Goal: Transaction & Acquisition: Purchase product/service

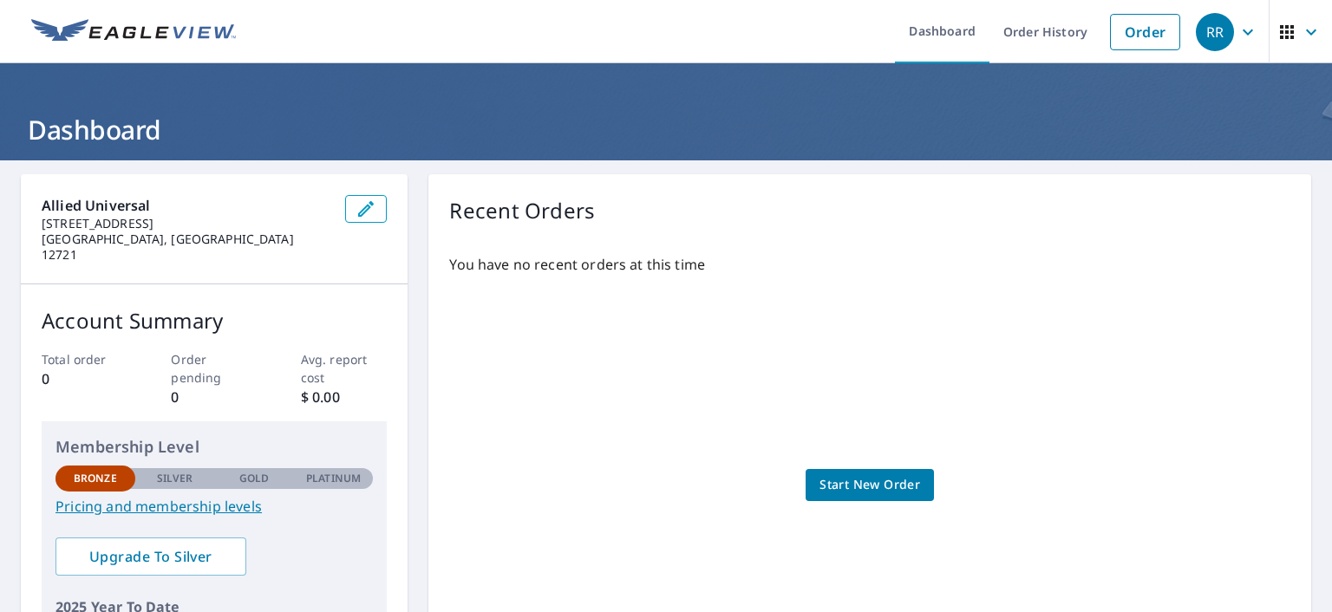
click at [1280, 29] on icon "button" at bounding box center [1286, 32] width 21 height 21
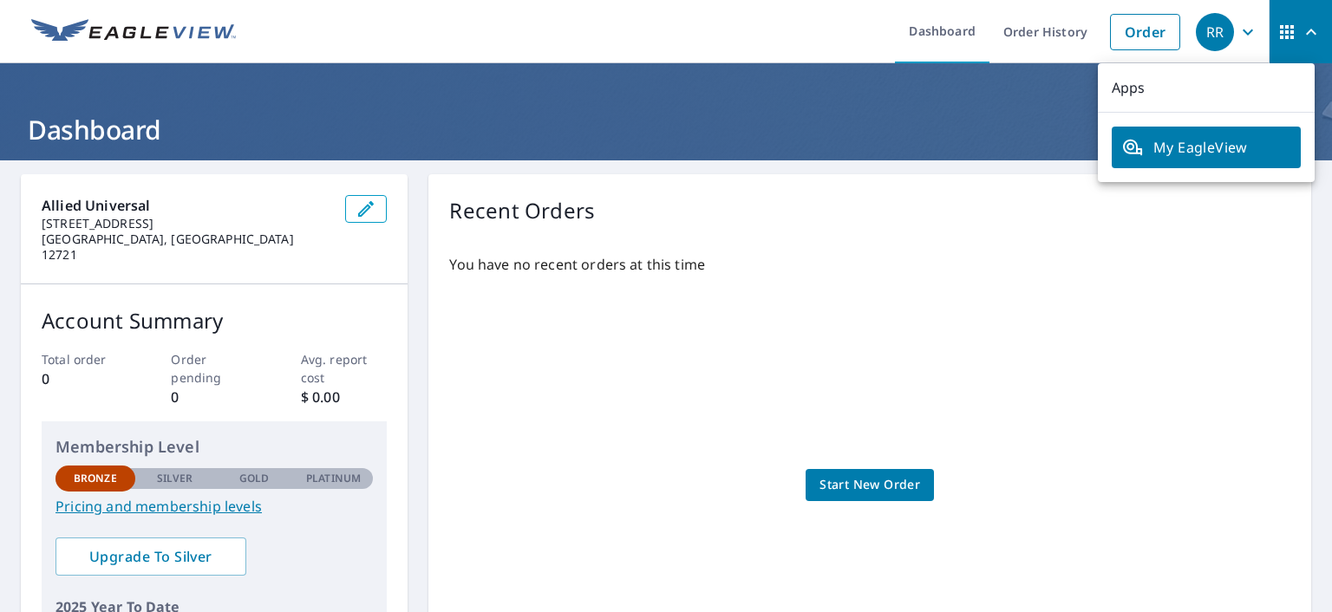
click at [1177, 148] on span "My EagleView" at bounding box center [1206, 147] width 168 height 21
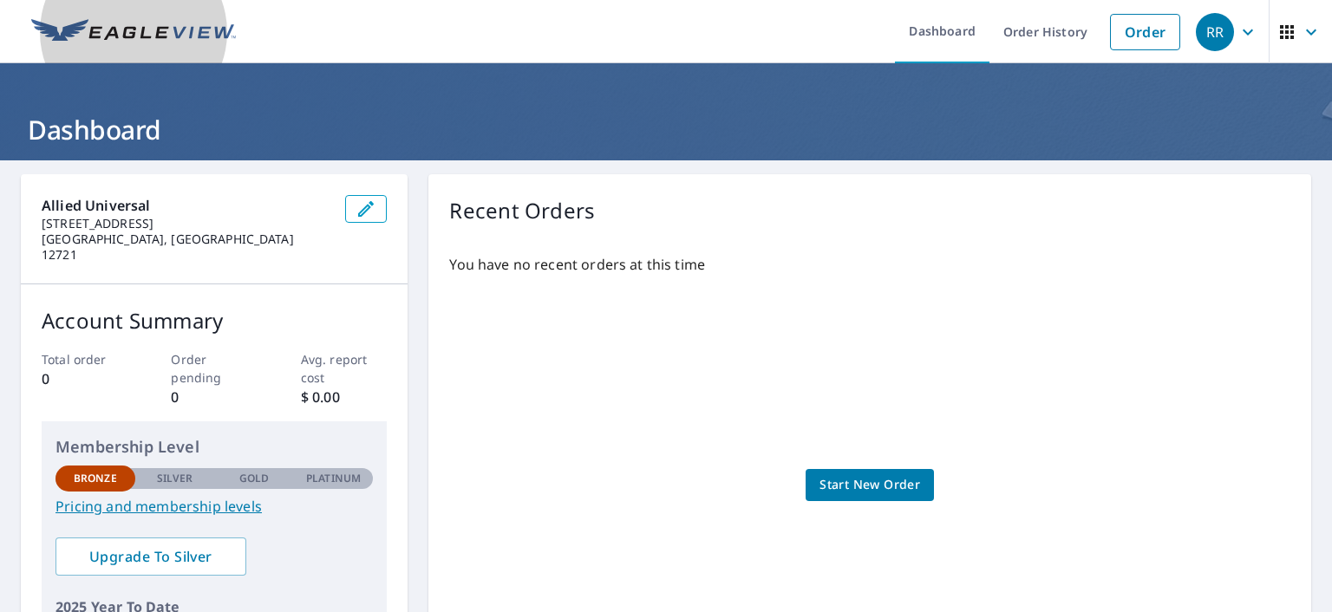
click at [156, 29] on img at bounding box center [133, 32] width 205 height 26
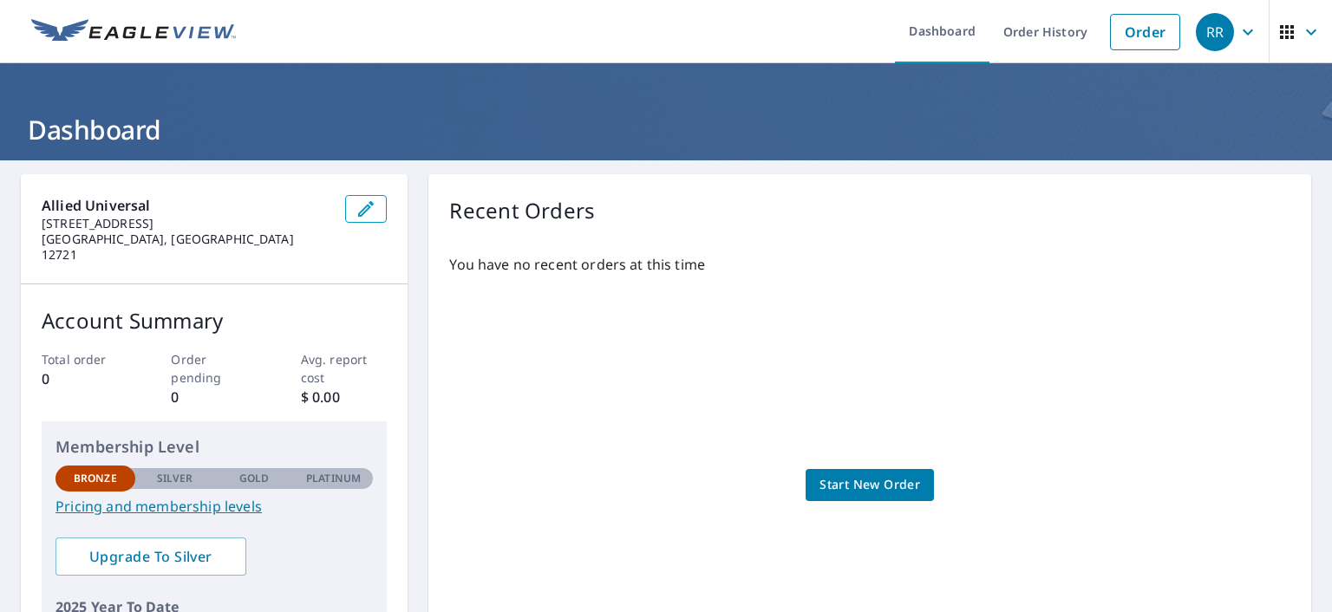
click at [914, 34] on link "Dashboard" at bounding box center [942, 31] width 95 height 63
click at [1217, 32] on div "RR" at bounding box center [1215, 32] width 38 height 38
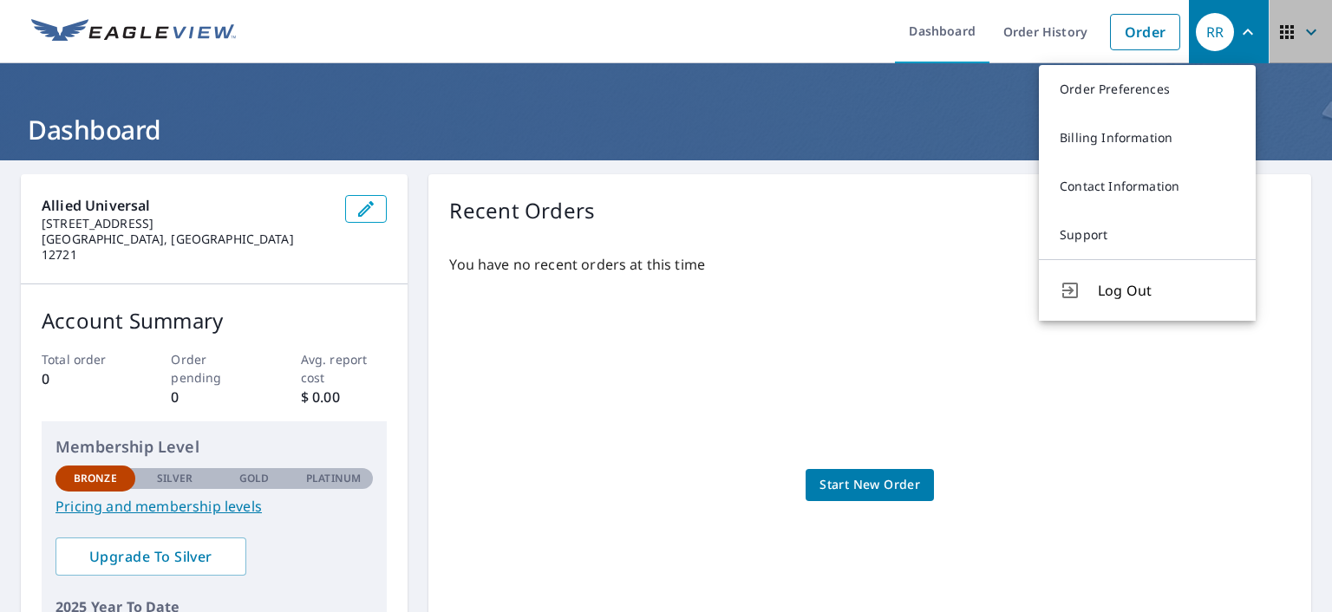
click at [1301, 35] on icon "button" at bounding box center [1311, 32] width 21 height 21
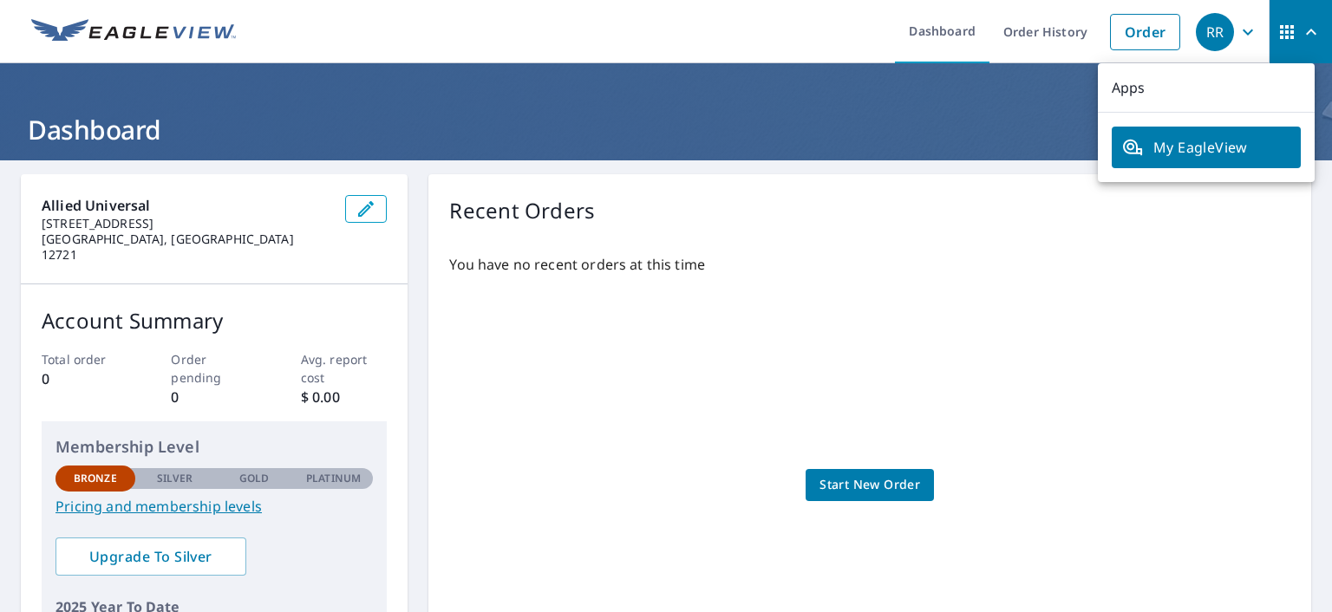
click at [851, 192] on div "Recent Orders You have no recent orders at this time Start New Order" at bounding box center [869, 445] width 883 height 542
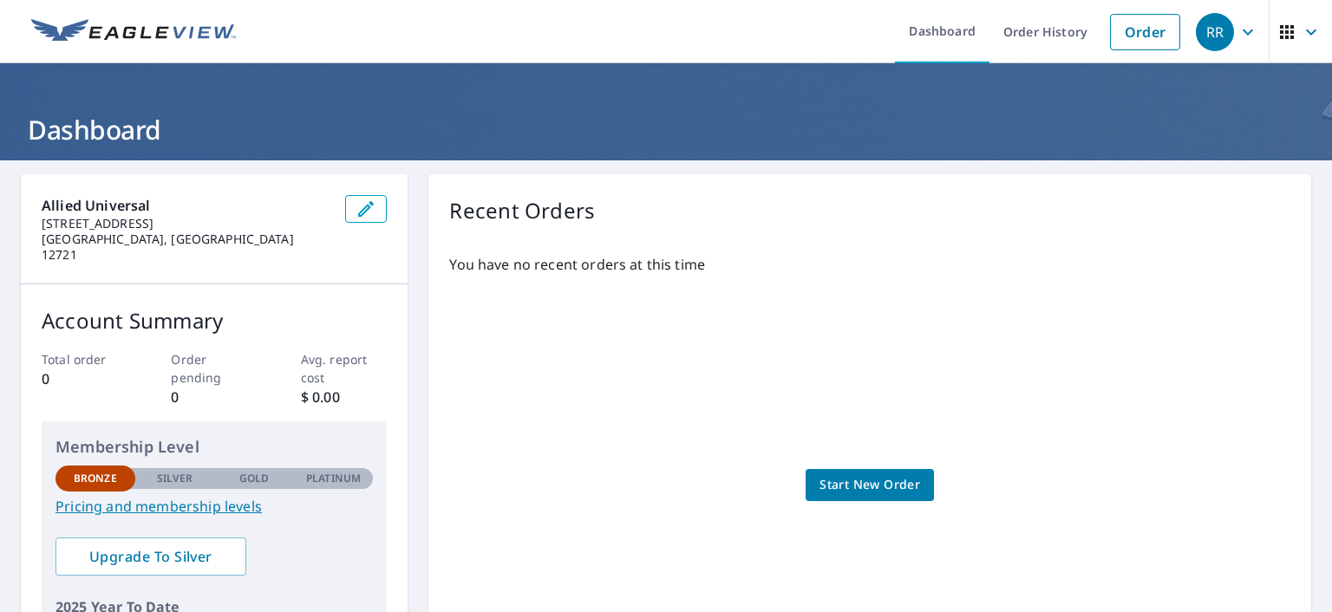
click at [858, 478] on span "Start New Order" at bounding box center [869, 485] width 101 height 22
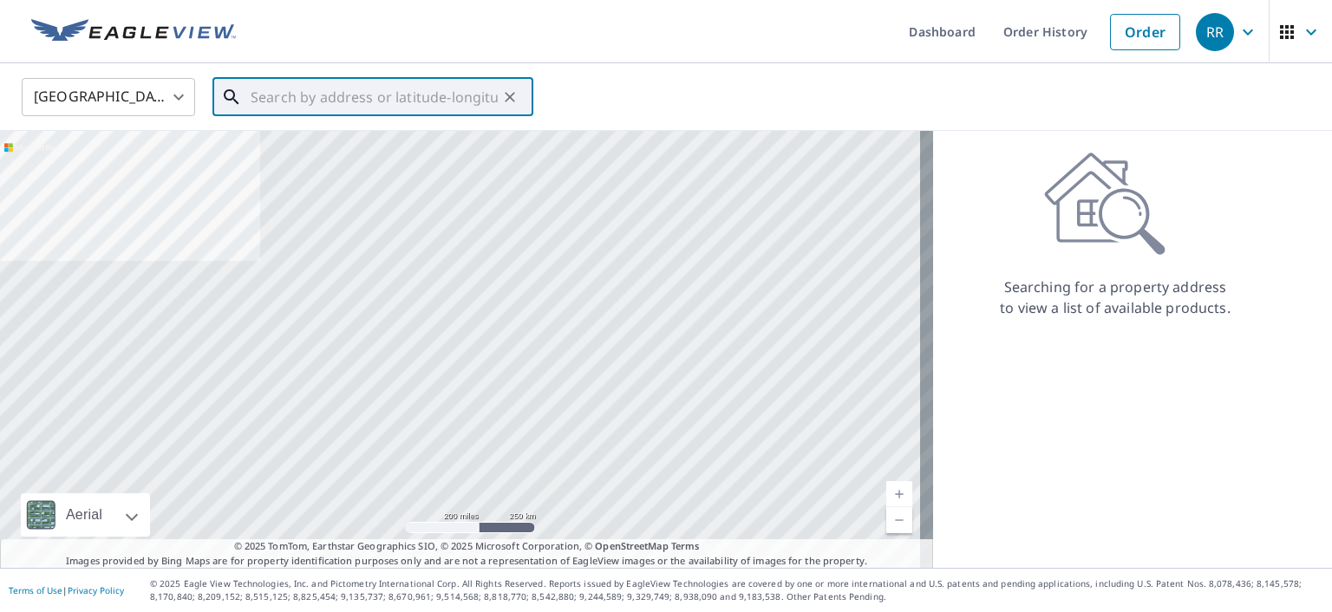
click at [440, 96] on input "text" at bounding box center [374, 97] width 247 height 49
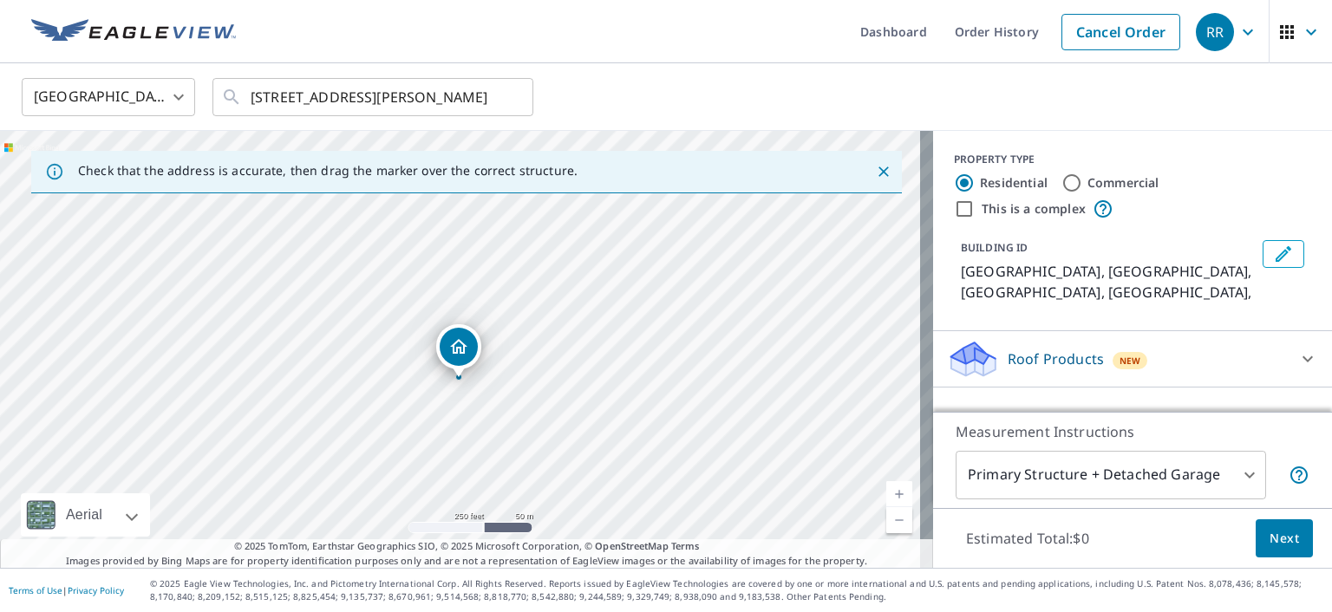
drag, startPoint x: 664, startPoint y: 426, endPoint x: 587, endPoint y: 404, distance: 80.2
click at [587, 404] on div "Wappingers Falls, NY Wappingers Falls, NY" at bounding box center [466, 349] width 933 height 437
drag, startPoint x: 264, startPoint y: 362, endPoint x: 64, endPoint y: 339, distance: 201.6
click at [64, 339] on div "Wappingers Falls, NY Wappingers Falls, NY" at bounding box center [466, 349] width 933 height 437
drag, startPoint x: 606, startPoint y: 363, endPoint x: 86, endPoint y: 332, distance: 521.2
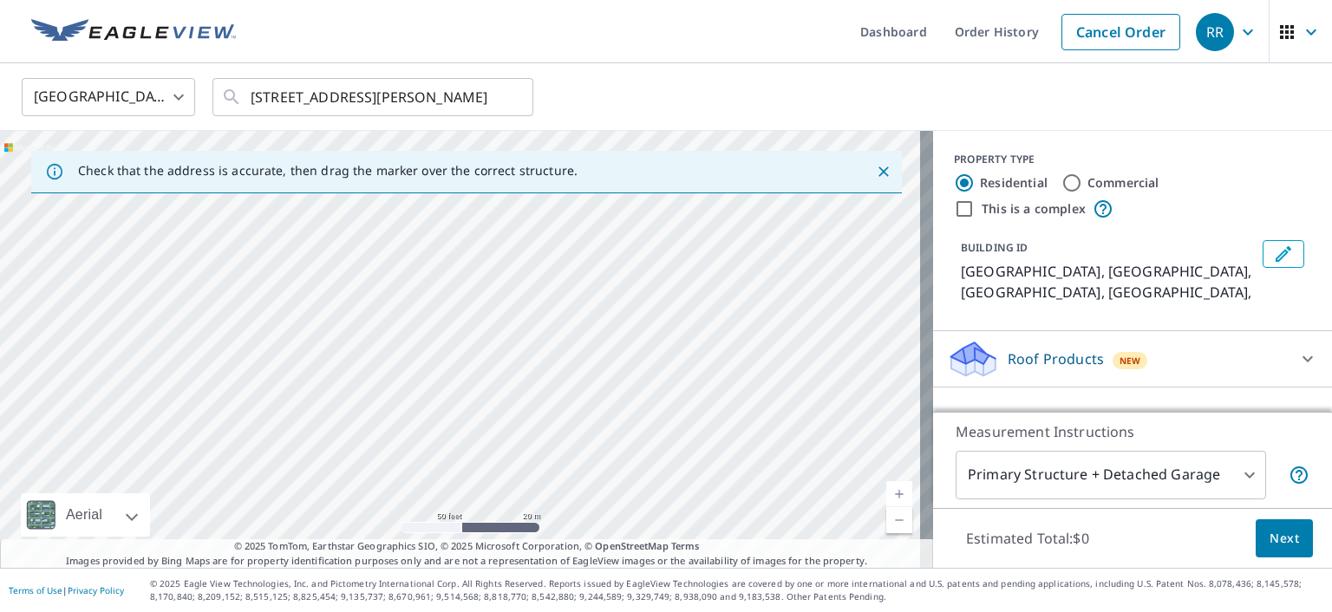
click at [86, 332] on div "Wappingers Falls, NY Wappingers Falls, NY" at bounding box center [466, 349] width 933 height 437
drag, startPoint x: 268, startPoint y: 401, endPoint x: 701, endPoint y: 419, distance: 433.9
click at [701, 419] on div "Wappingers Falls, NY Wappingers Falls, NY" at bounding box center [466, 349] width 933 height 437
drag, startPoint x: 368, startPoint y: 336, endPoint x: 555, endPoint y: 391, distance: 195.1
click at [555, 391] on div "Wappingers Falls, NY Wappingers Falls, NY" at bounding box center [466, 349] width 933 height 437
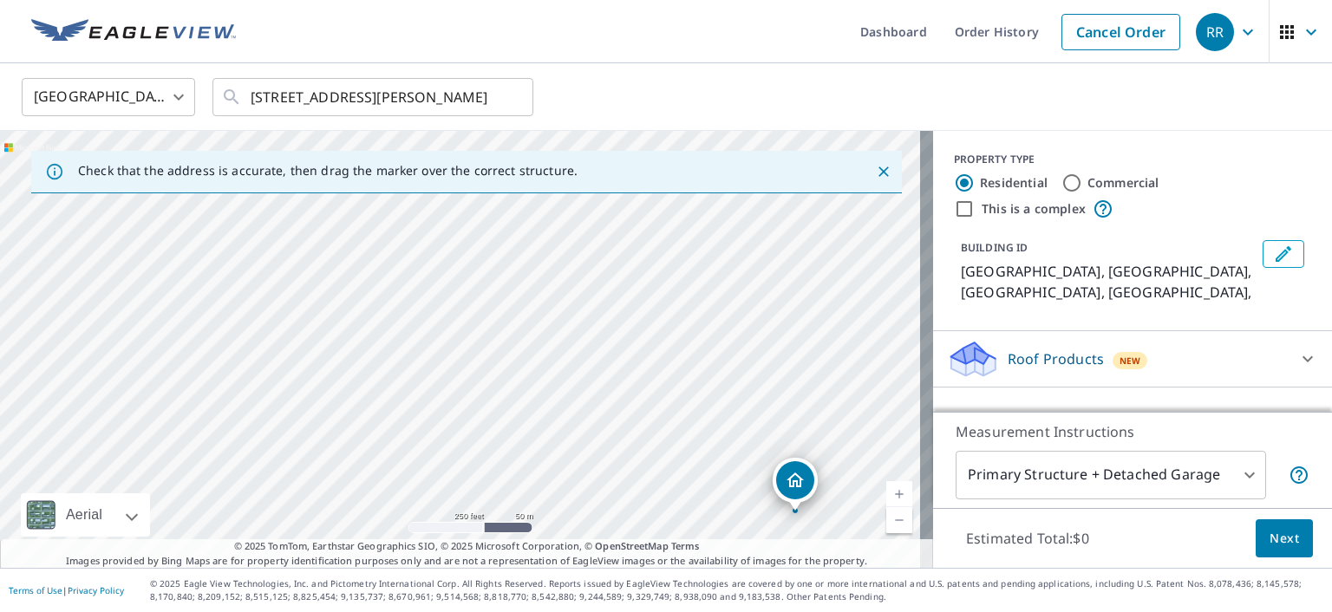
drag, startPoint x: 421, startPoint y: 284, endPoint x: 473, endPoint y: 413, distance: 138.8
click at [473, 413] on div "Wappingers Falls, NY Wappingers Falls, NY" at bounding box center [466, 349] width 933 height 437
drag, startPoint x: 531, startPoint y: 339, endPoint x: 534, endPoint y: 381, distance: 41.8
click at [534, 381] on div "Wappingers Falls, NY Wappingers Falls, NY" at bounding box center [466, 349] width 933 height 437
drag, startPoint x: 473, startPoint y: 318, endPoint x: 552, endPoint y: 387, distance: 104.5
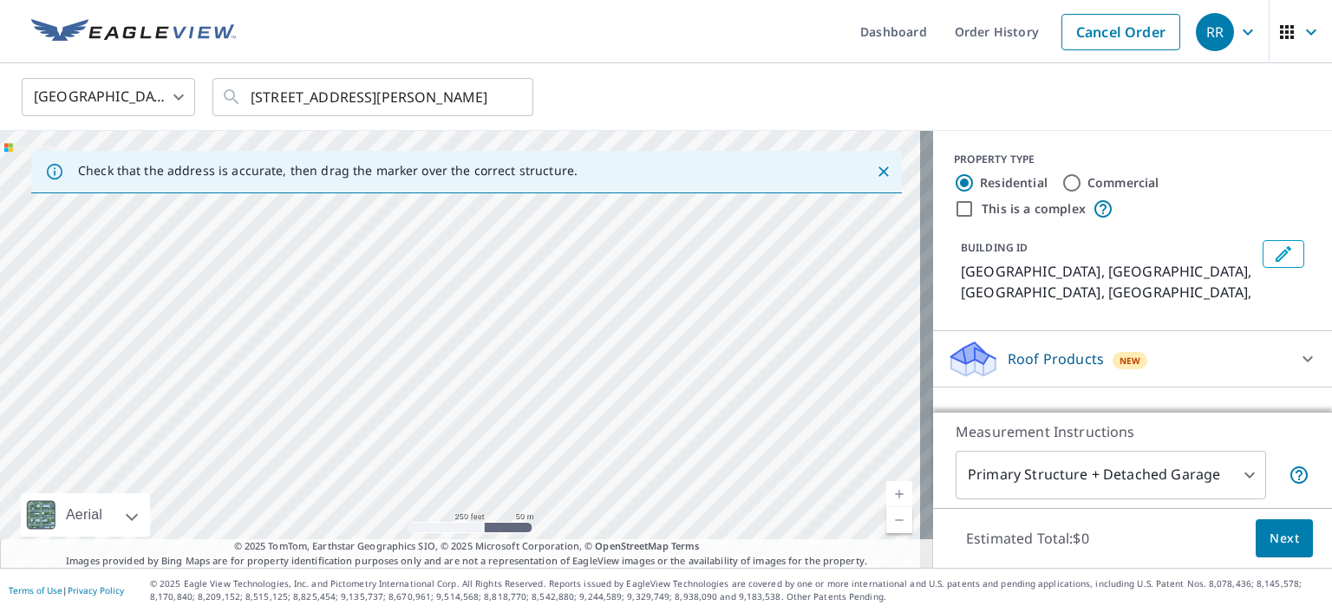
click at [552, 387] on div "Wappingers Falls, NY Wappingers Falls, NY" at bounding box center [466, 349] width 933 height 437
drag, startPoint x: 520, startPoint y: 292, endPoint x: 507, endPoint y: 356, distance: 65.5
click at [507, 356] on div "Wappingers Falls, NY Wappingers Falls, NY" at bounding box center [466, 349] width 933 height 437
drag, startPoint x: 507, startPoint y: 432, endPoint x: 458, endPoint y: 264, distance: 174.5
click at [458, 264] on div "Wappingers Falls, NY Wappingers Falls, NY" at bounding box center [466, 349] width 933 height 437
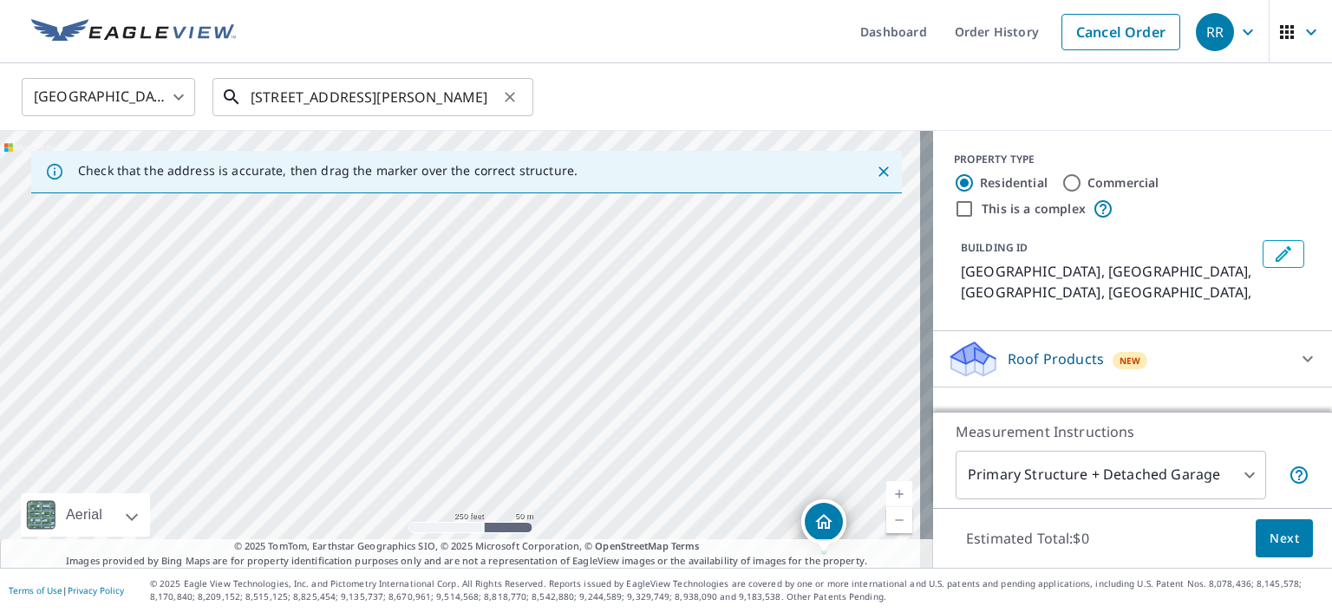
click at [319, 98] on input "11 Maggie Place Wappingers Falls NY" at bounding box center [374, 97] width 247 height 49
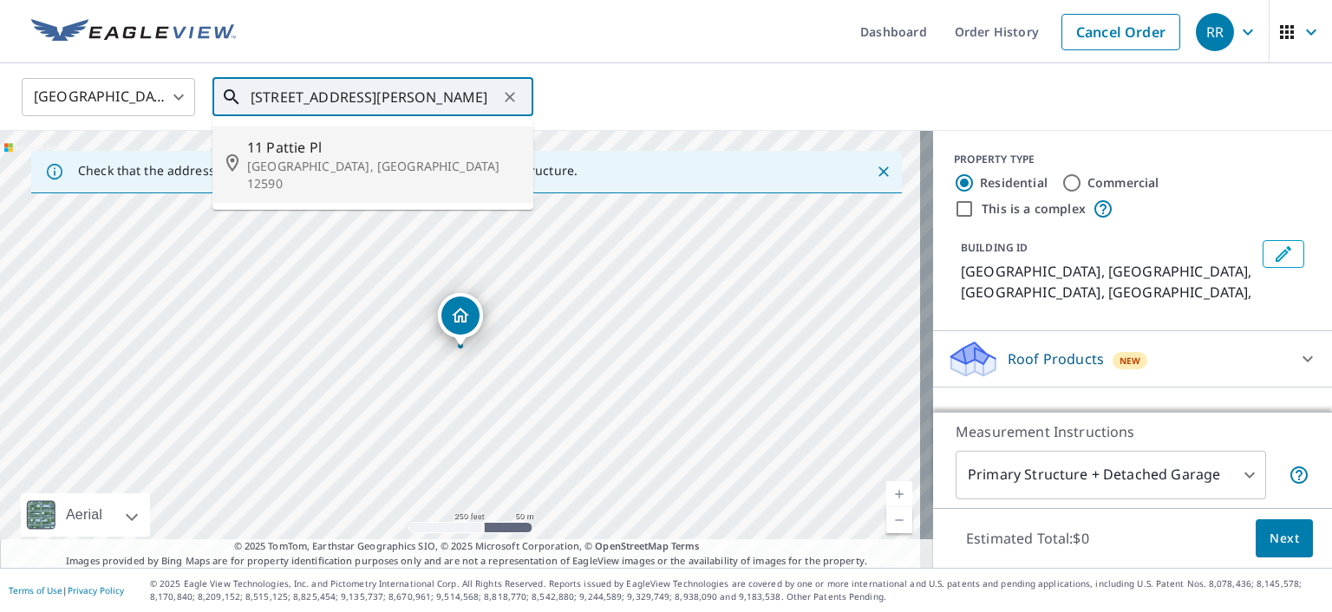
click at [312, 140] on span "11 Pattie Pl" at bounding box center [383, 147] width 272 height 21
type input "11 Pattie Pl Wappingers Falls, NY 12590"
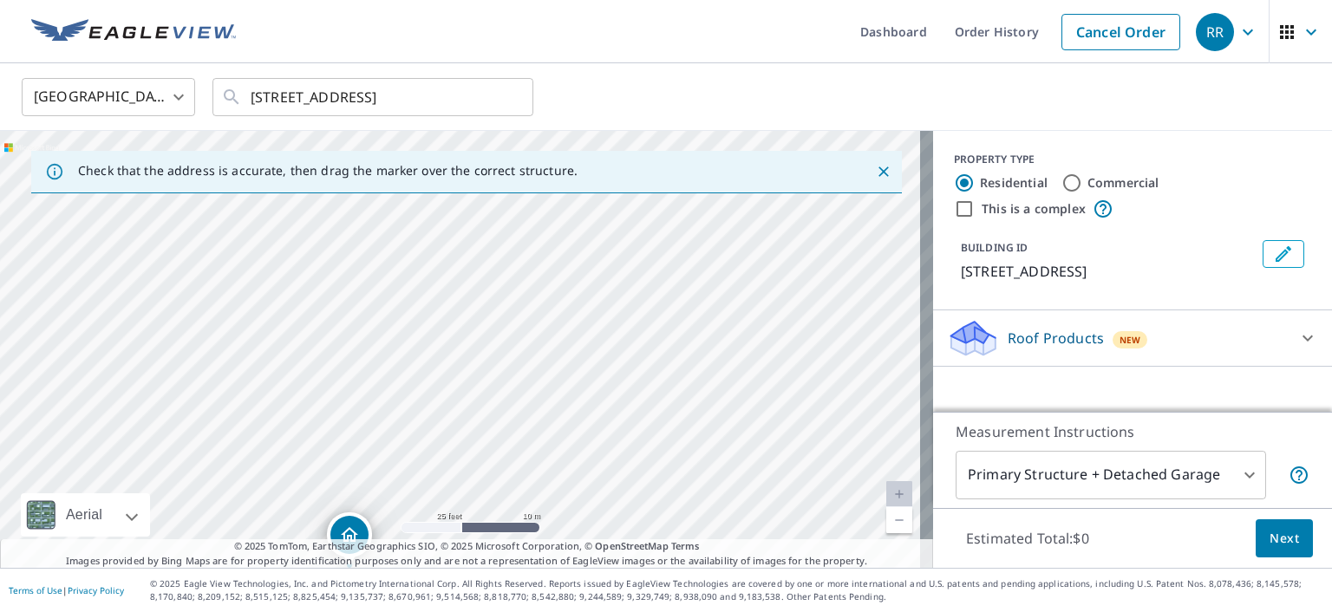
drag, startPoint x: 363, startPoint y: 236, endPoint x: 288, endPoint y: 394, distance: 174.9
click at [288, 394] on div "11 Pattie Pl Wappingers Falls, NY 12590" at bounding box center [466, 349] width 933 height 437
drag, startPoint x: 496, startPoint y: 413, endPoint x: 454, endPoint y: 411, distance: 41.7
click at [454, 411] on div "11 Pattie Pl Wappingers Falls, NY 12590" at bounding box center [466, 349] width 933 height 437
drag, startPoint x: 400, startPoint y: 289, endPoint x: 416, endPoint y: 406, distance: 118.2
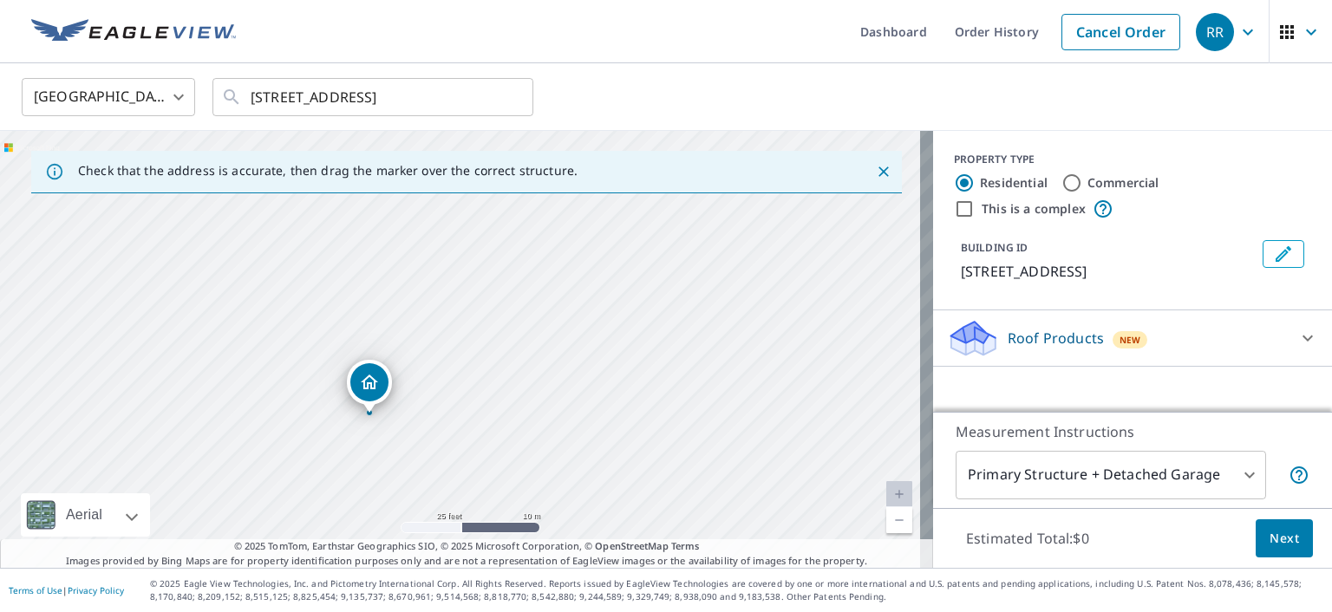
click at [416, 406] on div "11 Pattie Pl Wappingers Falls, NY 12590" at bounding box center [466, 349] width 933 height 437
drag, startPoint x: 375, startPoint y: 274, endPoint x: 352, endPoint y: 375, distance: 103.1
click at [352, 375] on div "11 Pattie Pl Wappingers Falls, NY 12590" at bounding box center [466, 349] width 933 height 437
drag, startPoint x: 340, startPoint y: 289, endPoint x: 293, endPoint y: 404, distance: 124.5
click at [293, 404] on div "11 Pattie Pl Wappingers Falls, NY 12590" at bounding box center [466, 349] width 933 height 437
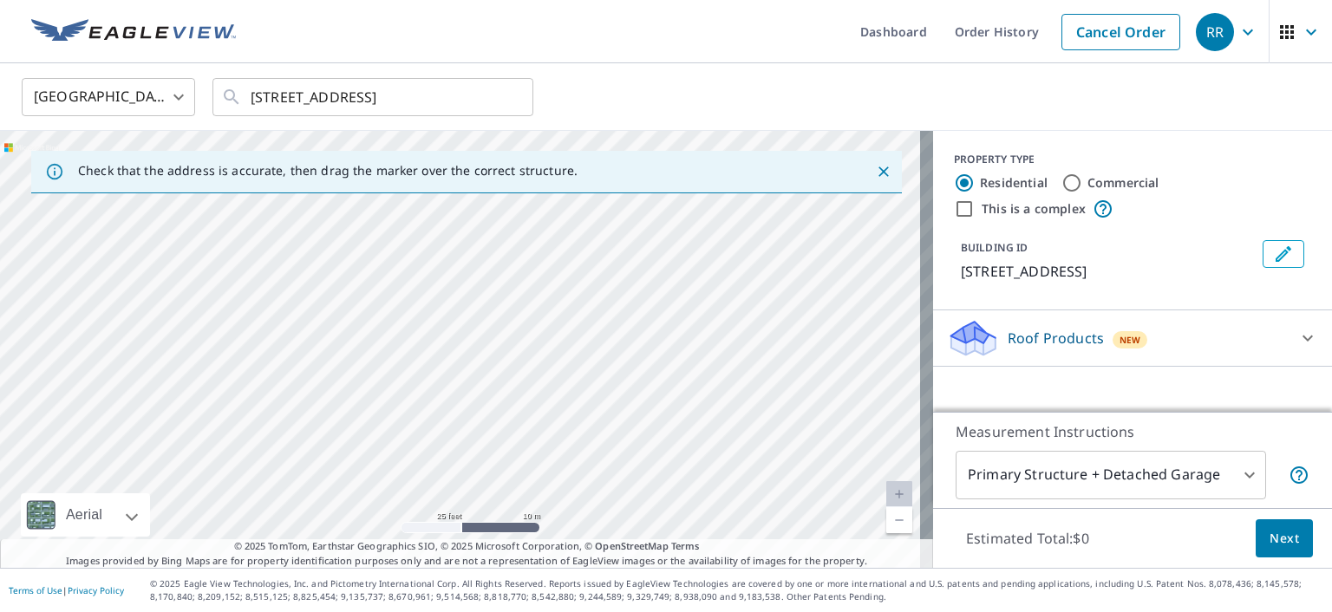
drag, startPoint x: 521, startPoint y: 284, endPoint x: 316, endPoint y: 356, distance: 217.7
click at [316, 356] on div "11 Pattie Pl Wappingers Falls, NY 12590" at bounding box center [466, 349] width 933 height 437
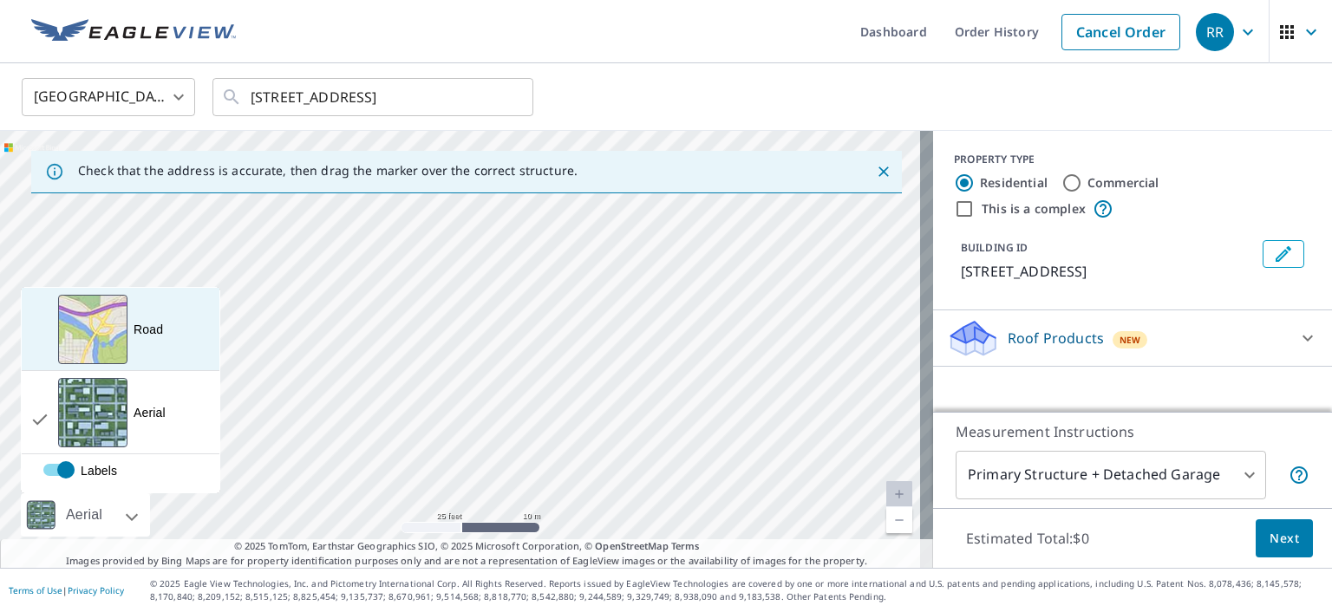
click at [110, 336] on div "View aerial and more..." at bounding box center [92, 329] width 69 height 69
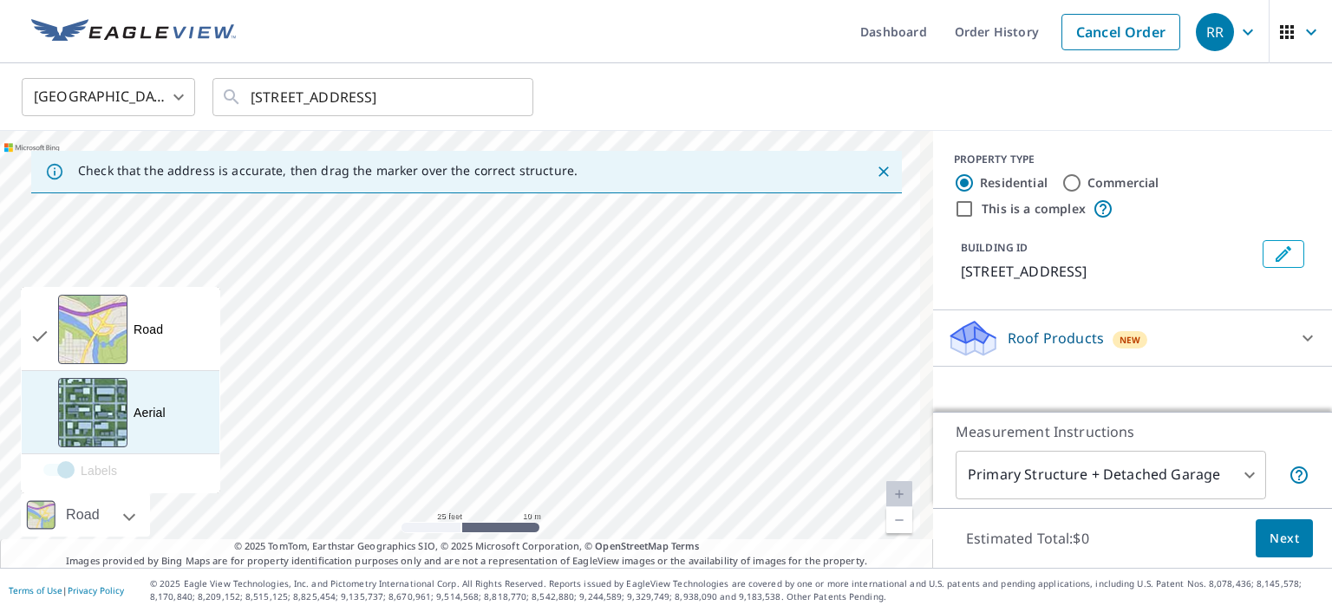
click at [106, 418] on div "View aerial and more..." at bounding box center [92, 412] width 69 height 69
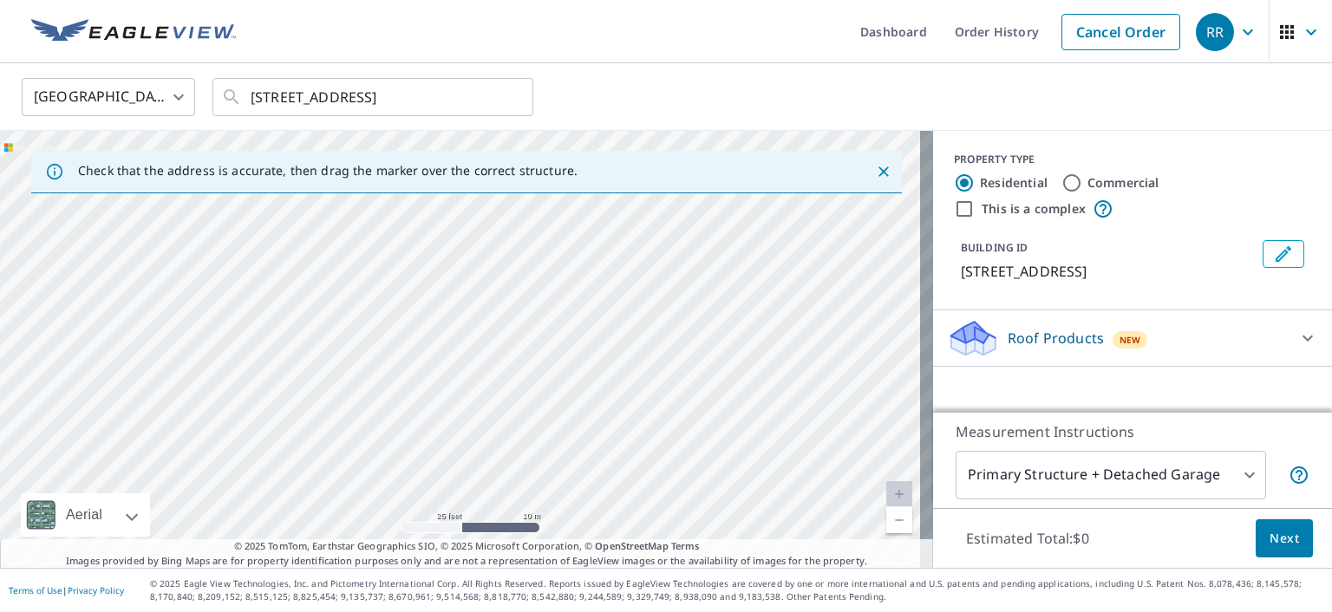
drag, startPoint x: 614, startPoint y: 303, endPoint x: 168, endPoint y: 342, distance: 447.4
click at [168, 342] on div "11 Pattie Pl Wappingers Falls, NY 12590" at bounding box center [466, 349] width 933 height 437
drag, startPoint x: 406, startPoint y: 362, endPoint x: 512, endPoint y: 294, distance: 126.3
click at [512, 294] on div "11 Pattie Pl Wappingers Falls, NY 12590" at bounding box center [466, 349] width 933 height 437
drag, startPoint x: 402, startPoint y: 333, endPoint x: 556, endPoint y: 264, distance: 168.1
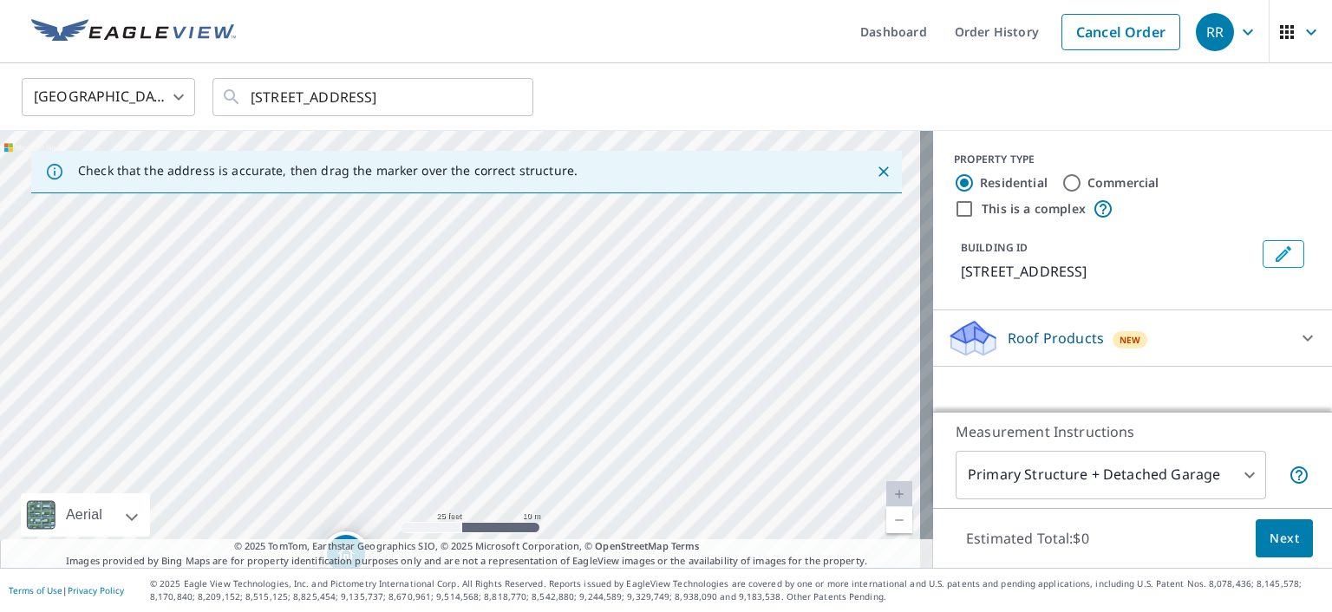
click at [556, 264] on div "11 Pattie Pl Wappingers Falls, NY 12590" at bounding box center [466, 349] width 933 height 437
drag, startPoint x: 353, startPoint y: 360, endPoint x: 448, endPoint y: 233, distance: 158.5
click at [448, 233] on div "11 Pattie Pl Wappingers Falls, NY 12590" at bounding box center [466, 349] width 933 height 437
drag, startPoint x: 369, startPoint y: 250, endPoint x: 319, endPoint y: 359, distance: 120.3
click at [319, 359] on div "11 Pattie Pl Wappingers Falls, NY 12590" at bounding box center [466, 349] width 933 height 437
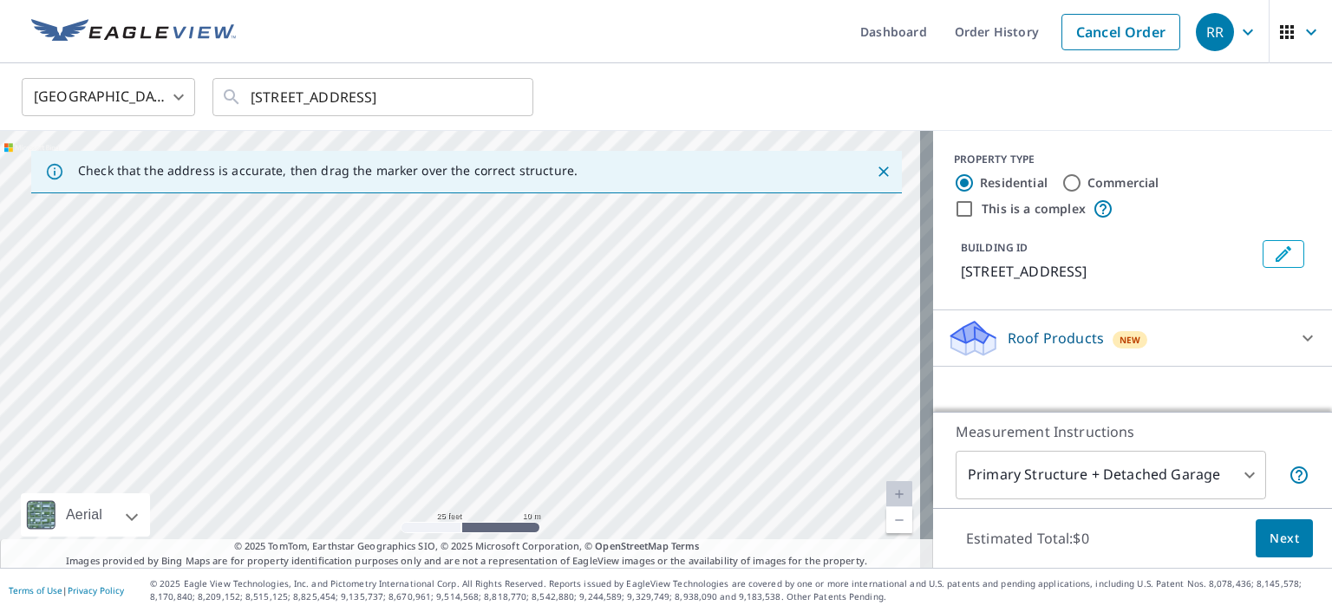
drag, startPoint x: 437, startPoint y: 297, endPoint x: 414, endPoint y: 359, distance: 66.7
click at [414, 359] on div "11 Pattie Pl Wappingers Falls, NY 12590" at bounding box center [466, 349] width 933 height 437
drag, startPoint x: 570, startPoint y: 268, endPoint x: 479, endPoint y: 378, distance: 142.3
click at [479, 378] on div "11 Pattie Pl Wappingers Falls, NY 12590" at bounding box center [466, 349] width 933 height 437
drag, startPoint x: 486, startPoint y: 377, endPoint x: 532, endPoint y: 225, distance: 159.6
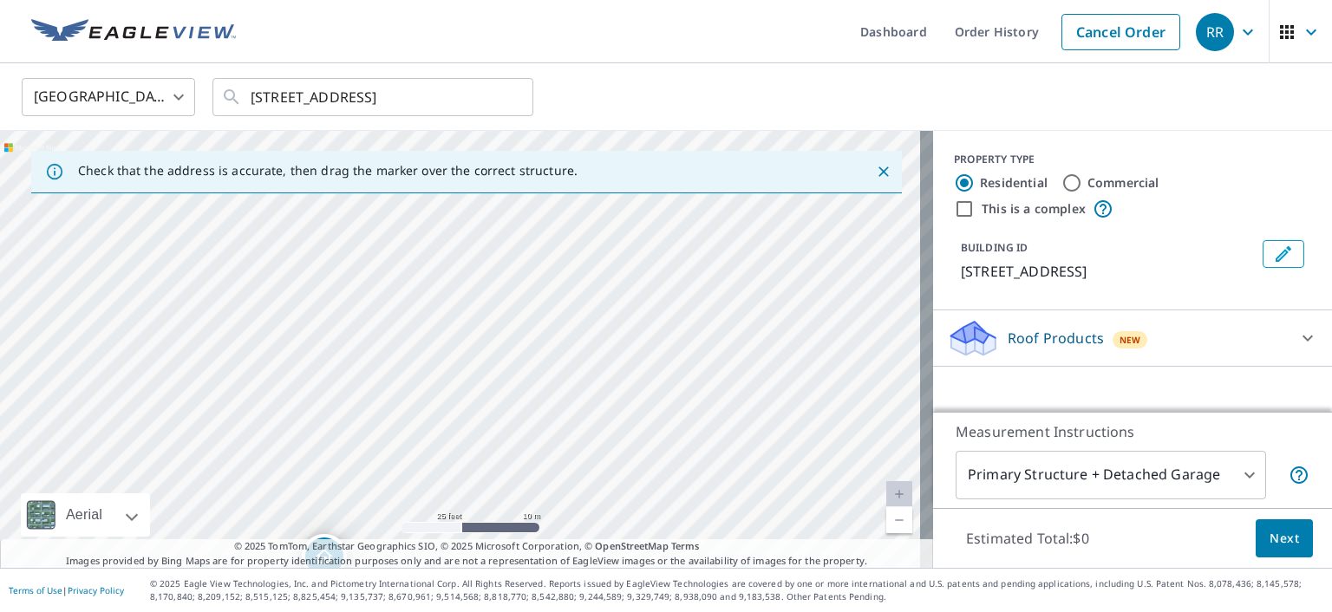
click at [532, 225] on div "11 Pattie Pl Wappingers Falls, NY 12590" at bounding box center [466, 349] width 933 height 437
drag, startPoint x: 378, startPoint y: 284, endPoint x: 694, endPoint y: 195, distance: 328.0
click at [694, 195] on div "Check that the address is accurate, then drag the marker over the correct struc…" at bounding box center [466, 349] width 933 height 437
click at [422, 198] on div "11 Pattie Pl Wappingers Falls, NY 12590" at bounding box center [466, 349] width 933 height 437
drag, startPoint x: 554, startPoint y: 263, endPoint x: 392, endPoint y: 155, distance: 194.6
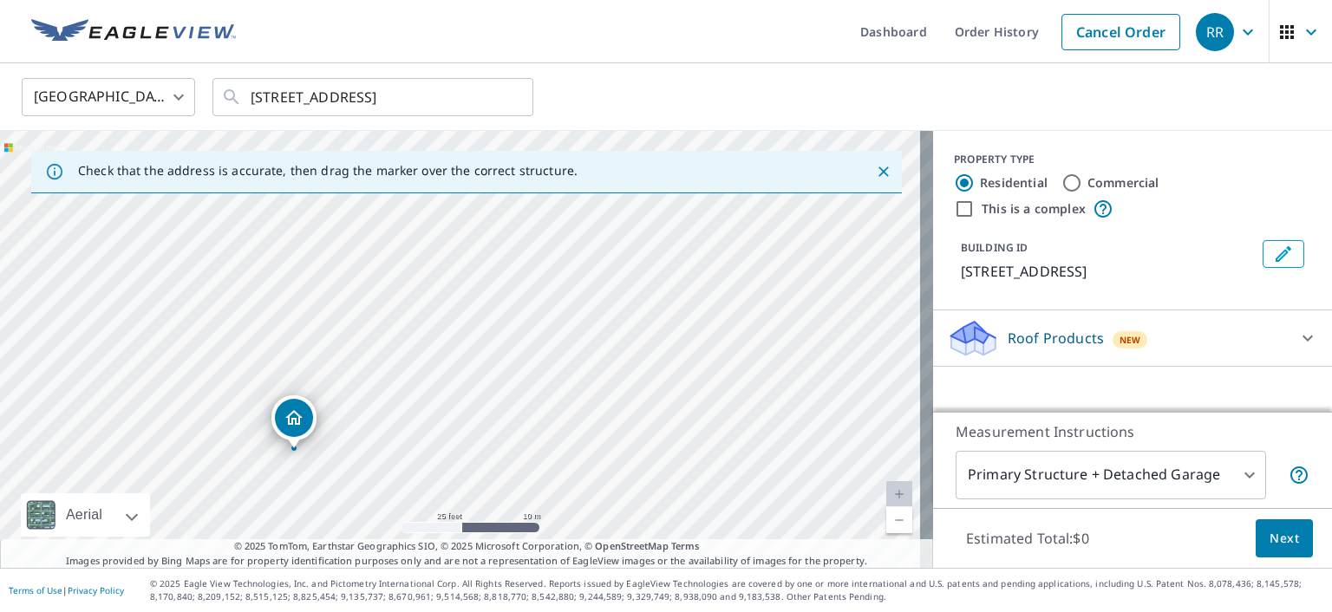
click at [392, 155] on div "Check that the address is accurate, then drag the marker over the correct struc…" at bounding box center [466, 349] width 933 height 437
drag, startPoint x: 654, startPoint y: 361, endPoint x: 544, endPoint y: 206, distance: 189.6
click at [544, 206] on div "11 Pattie Pl Wappingers Falls, NY 12590" at bounding box center [466, 349] width 933 height 437
click at [875, 170] on icon "Close" at bounding box center [883, 171] width 17 height 17
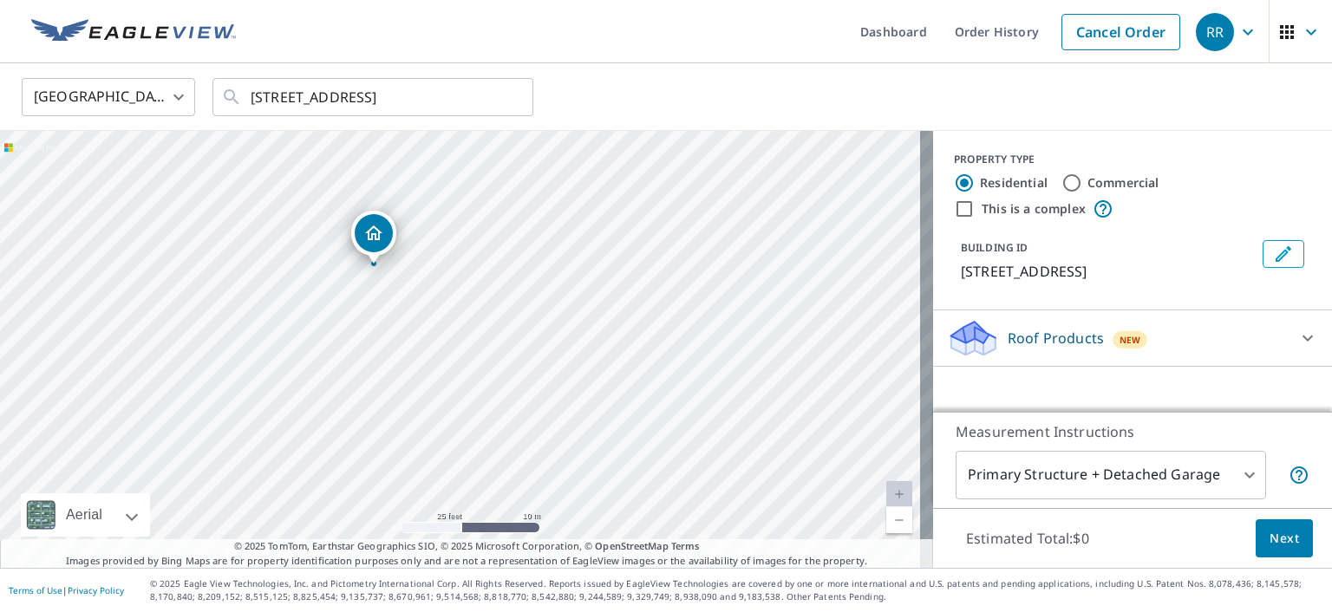
drag, startPoint x: 513, startPoint y: 394, endPoint x: 434, endPoint y: 310, distance: 115.3
click at [430, 311] on div "11 Pattie Pl Wappingers Falls, NY 12590" at bounding box center [466, 349] width 933 height 437
drag, startPoint x: 372, startPoint y: 270, endPoint x: 548, endPoint y: 383, distance: 209.5
click at [548, 383] on div "11 Pattie Pl Wappingers Falls, NY 12590" at bounding box center [466, 349] width 933 height 437
click at [551, 341] on icon "Dropped pin, building 1, Residential property, 11 Pattie Pl Wappingers Falls, N…" at bounding box center [553, 346] width 17 height 15
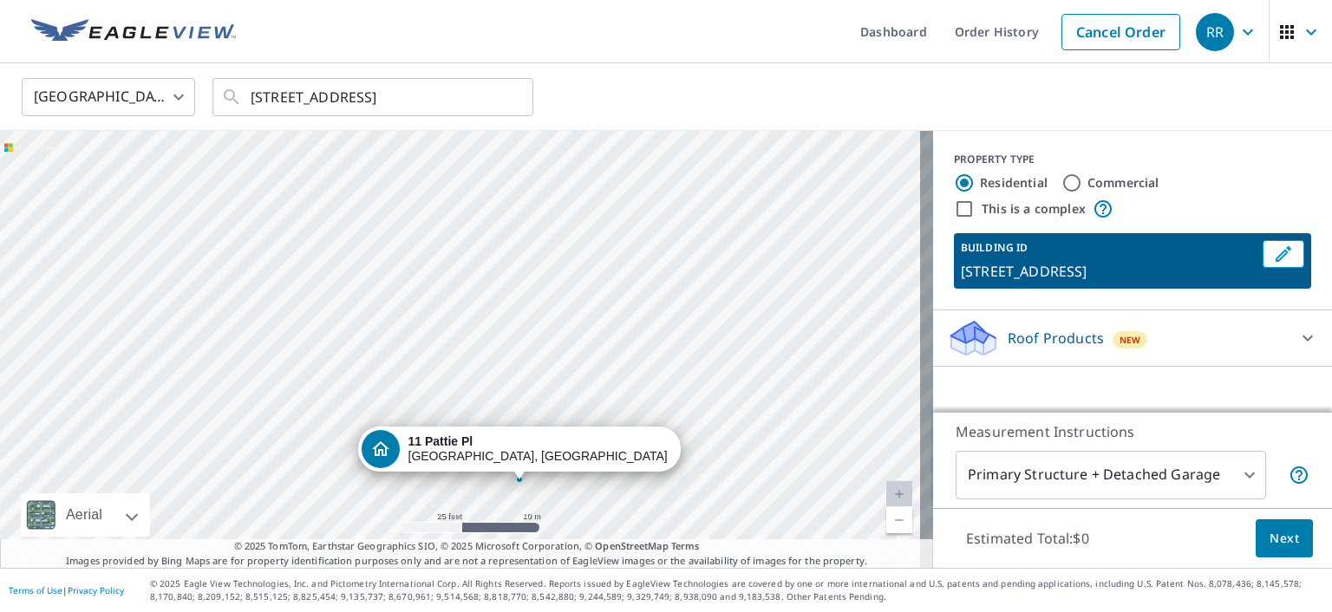
drag, startPoint x: 468, startPoint y: 238, endPoint x: 527, endPoint y: 372, distance: 146.0
click at [527, 372] on div "11 Pattie Pl Wappingers Falls, NY 12590" at bounding box center [466, 349] width 933 height 437
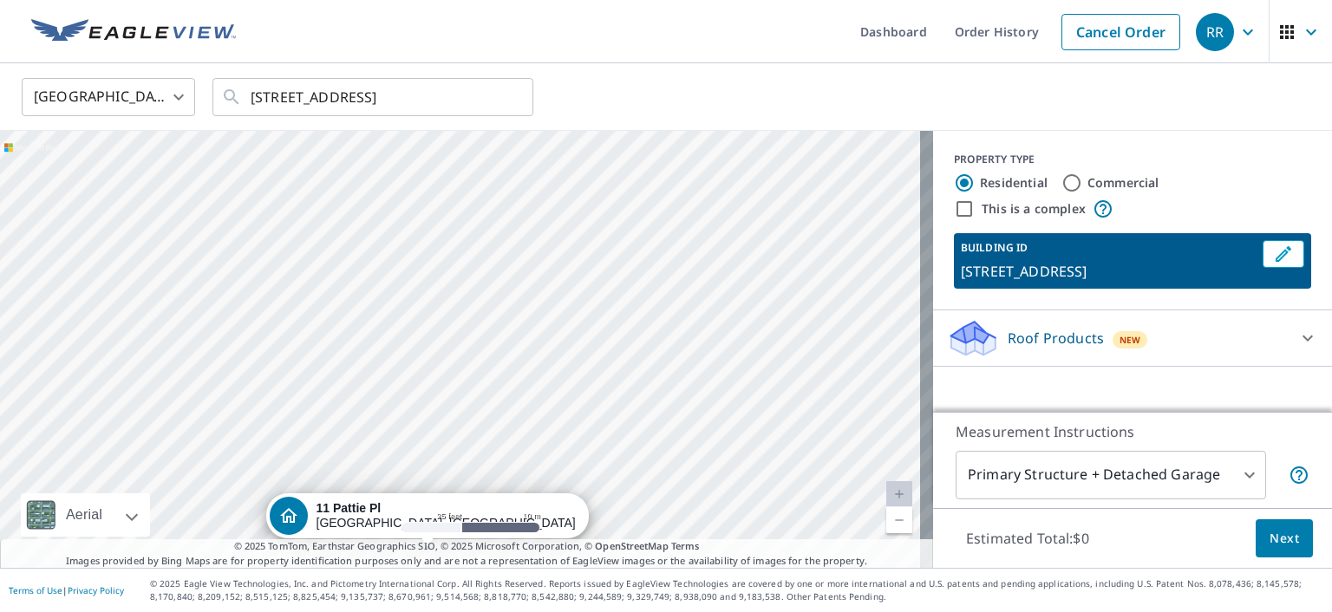
drag, startPoint x: 479, startPoint y: 265, endPoint x: 322, endPoint y: 279, distance: 158.4
click at [322, 279] on div "11 Pattie Pl Wappingers Falls, NY 12590" at bounding box center [466, 349] width 933 height 437
drag, startPoint x: 550, startPoint y: 208, endPoint x: 373, endPoint y: 309, distance: 203.5
click at [373, 309] on div "11 Pattie Pl Wappingers Falls, NY 12590" at bounding box center [466, 349] width 933 height 437
drag, startPoint x: 200, startPoint y: 0, endPoint x: 714, endPoint y: 34, distance: 514.4
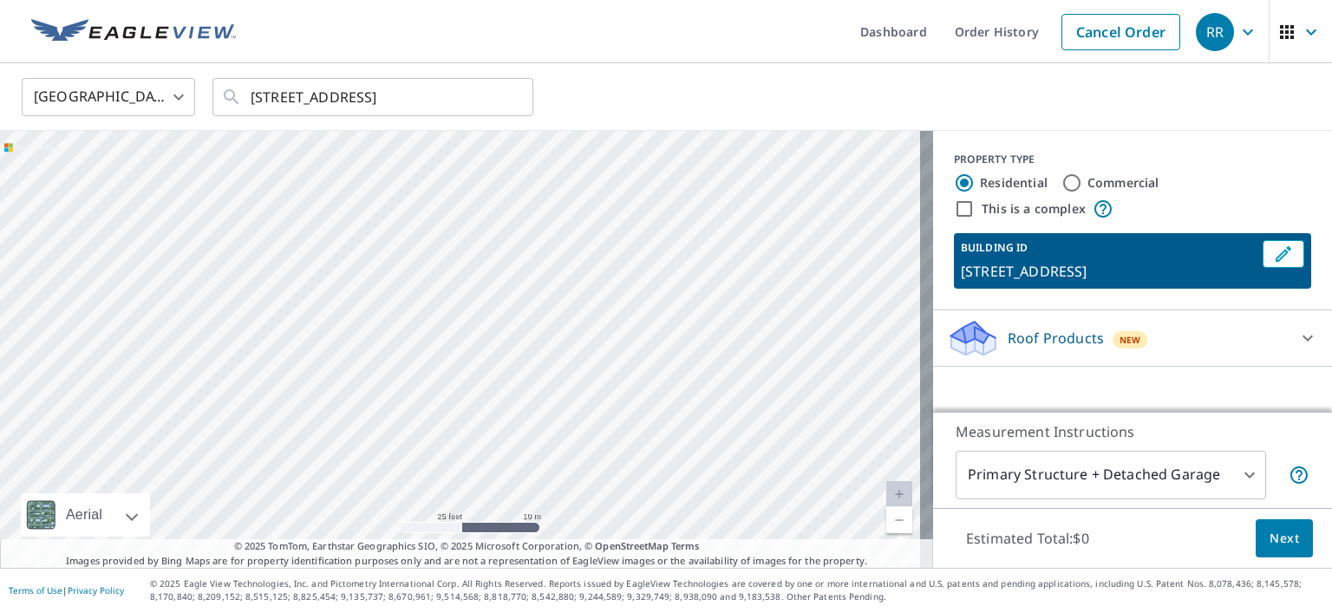
click at [714, 34] on ul "Dashboard Order History Cancel Order" at bounding box center [717, 31] width 943 height 63
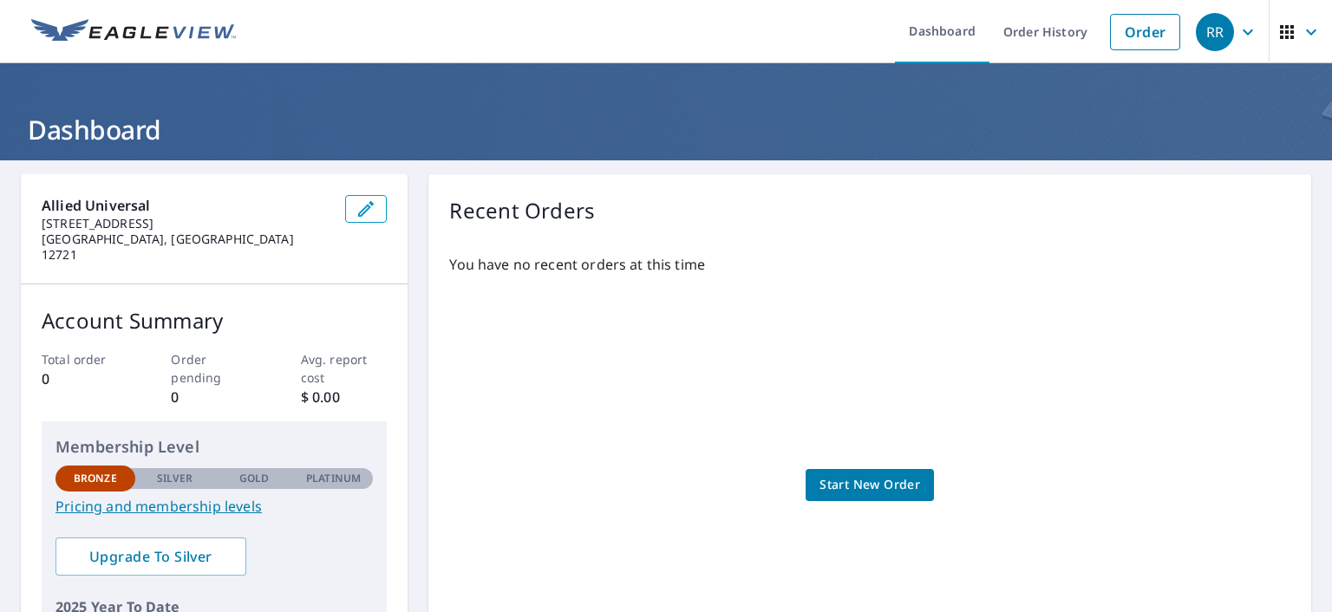
scroll to position [2337, 0]
